Goal: Find specific page/section: Find specific page/section

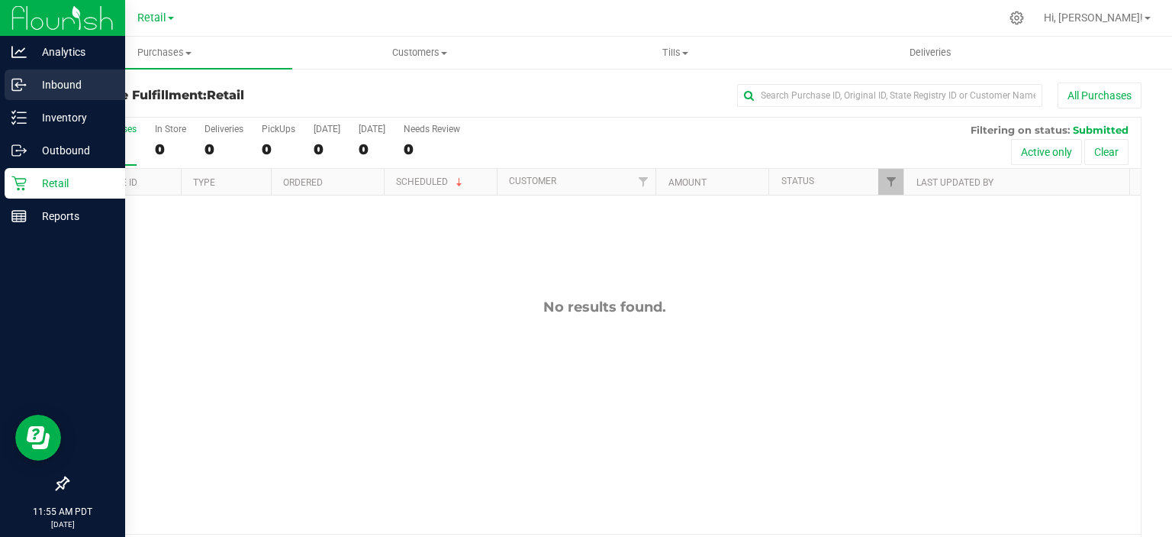
click at [16, 83] on icon at bounding box center [16, 83] width 2 height 2
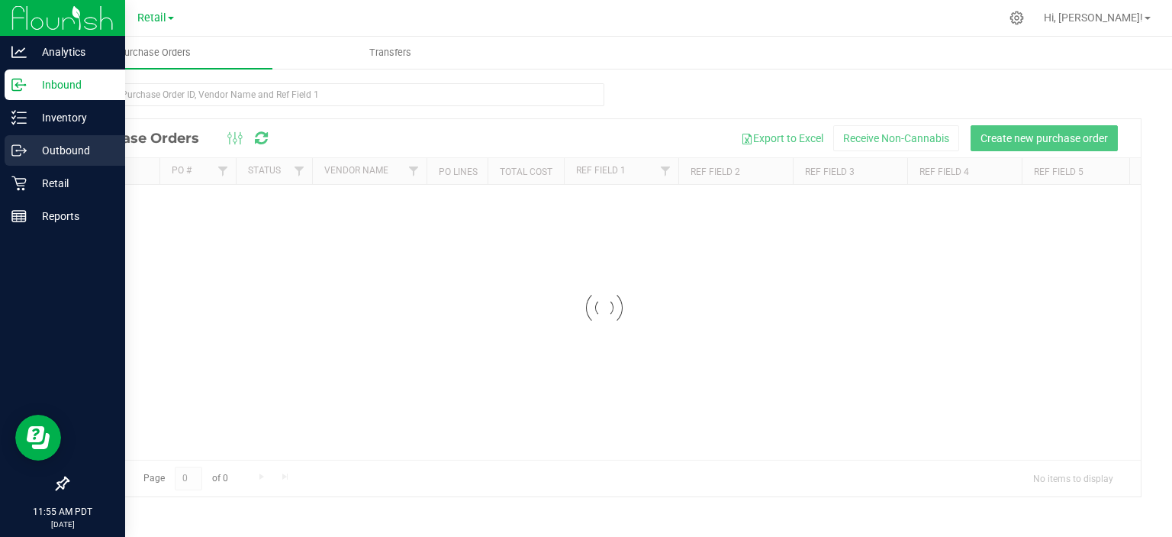
click at [56, 150] on p "Outbound" at bounding box center [73, 150] width 92 height 18
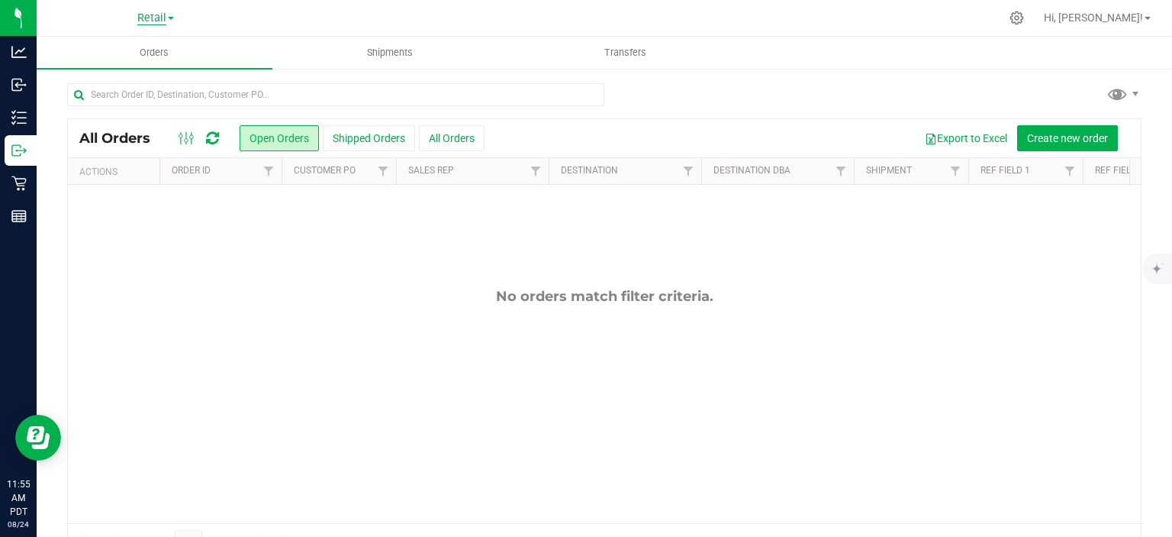
click at [153, 20] on span "Retail" at bounding box center [151, 18] width 29 height 14
click at [89, 55] on link "Manufacturing" at bounding box center [155, 54] width 223 height 21
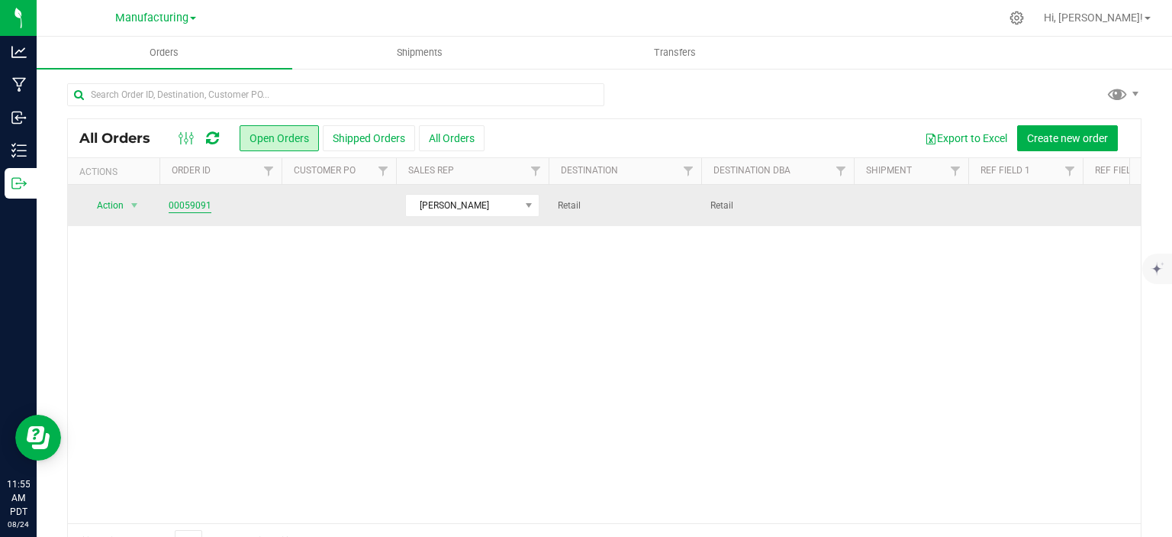
click at [206, 207] on link "00059091" at bounding box center [190, 205] width 43 height 15
